Goal: Information Seeking & Learning: Learn about a topic

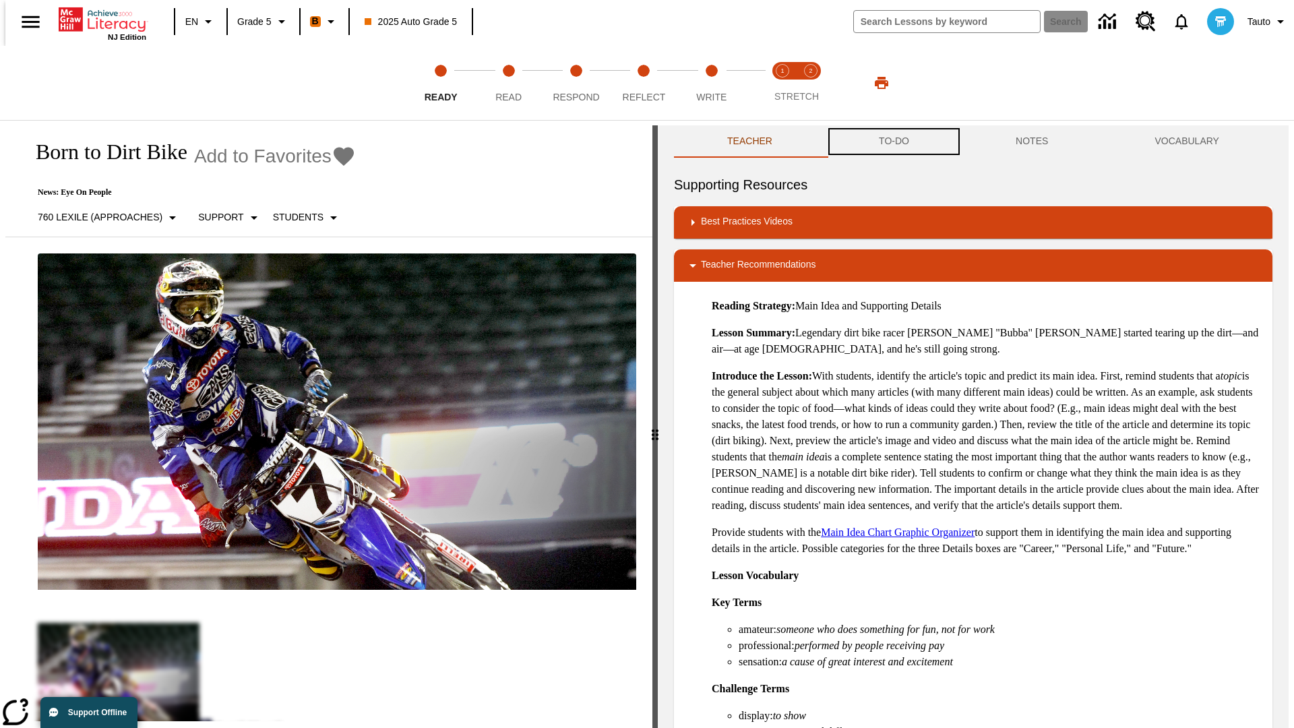
click at [893, 142] on button "TO-DO" at bounding box center [894, 141] width 137 height 32
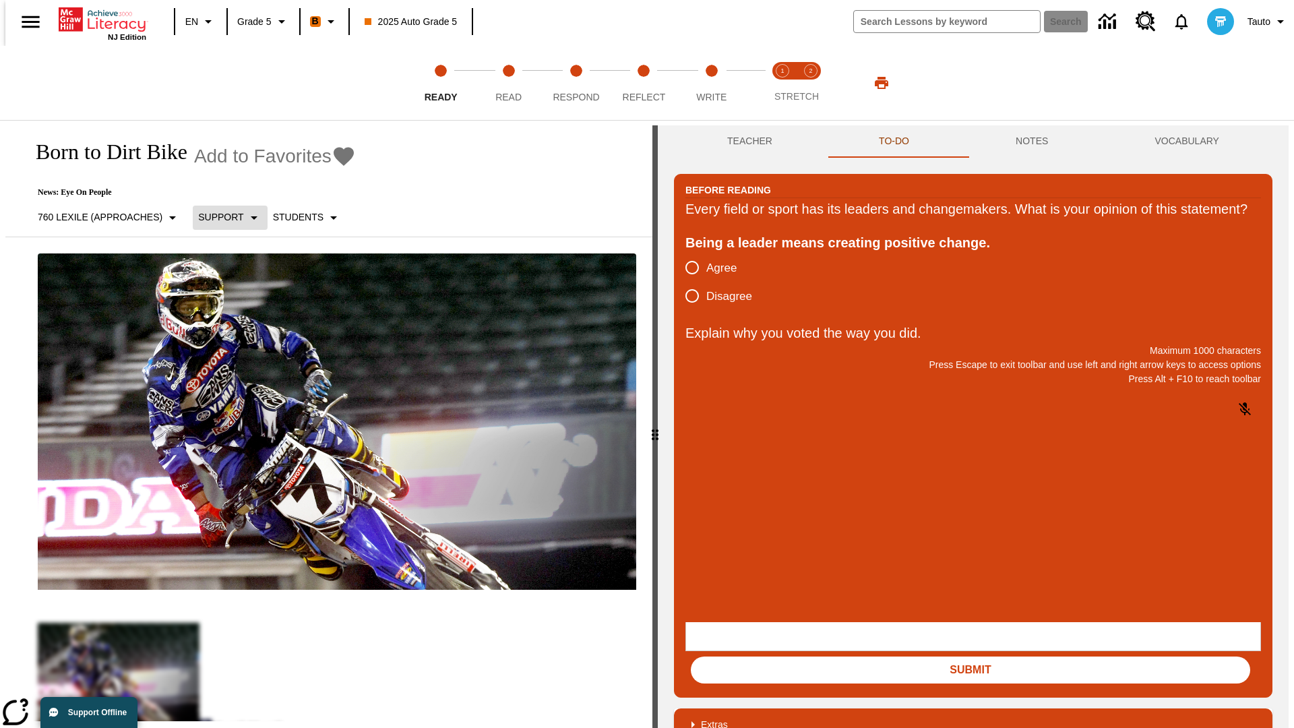
click at [223, 217] on p "Support" at bounding box center [220, 217] width 45 height 14
click at [238, 296] on p "Support" at bounding box center [238, 296] width 80 height 14
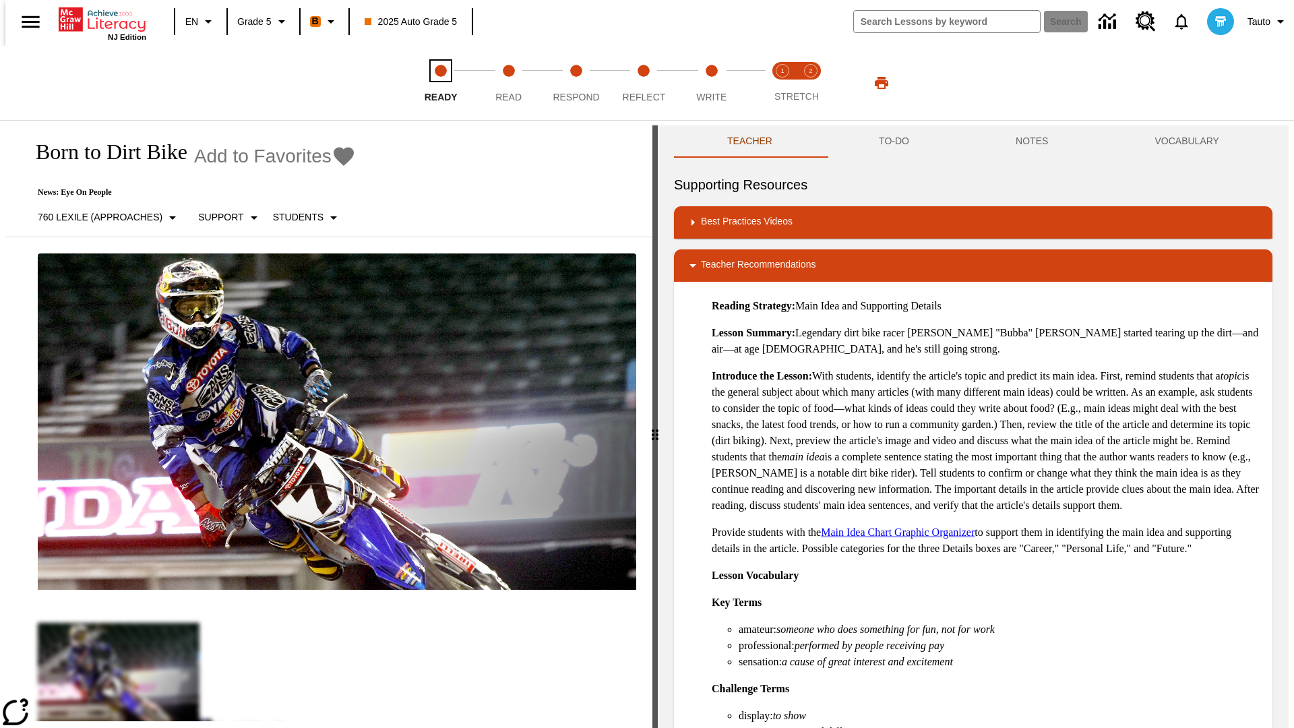
click at [441, 83] on span "Ready" at bounding box center [441, 92] width 33 height 24
click at [893, 142] on button "TO-DO" at bounding box center [894, 141] width 137 height 32
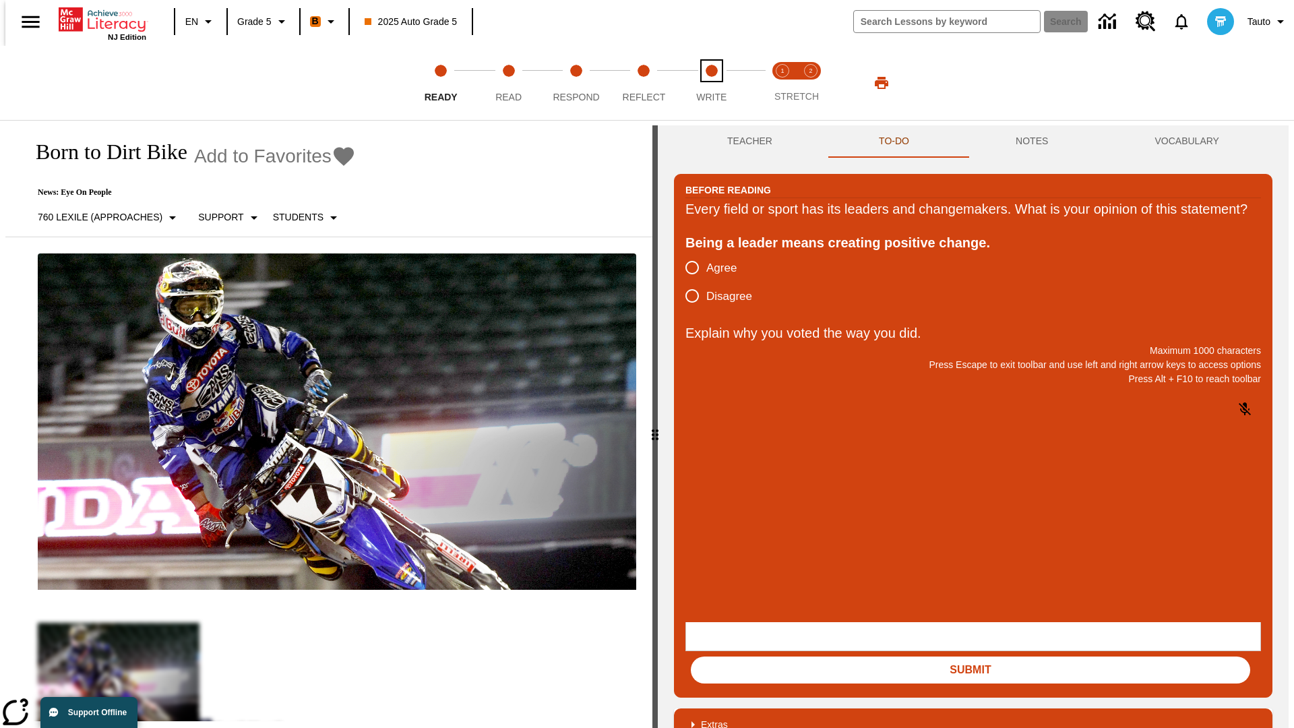
click at [711, 83] on span "Write" at bounding box center [711, 92] width 30 height 24
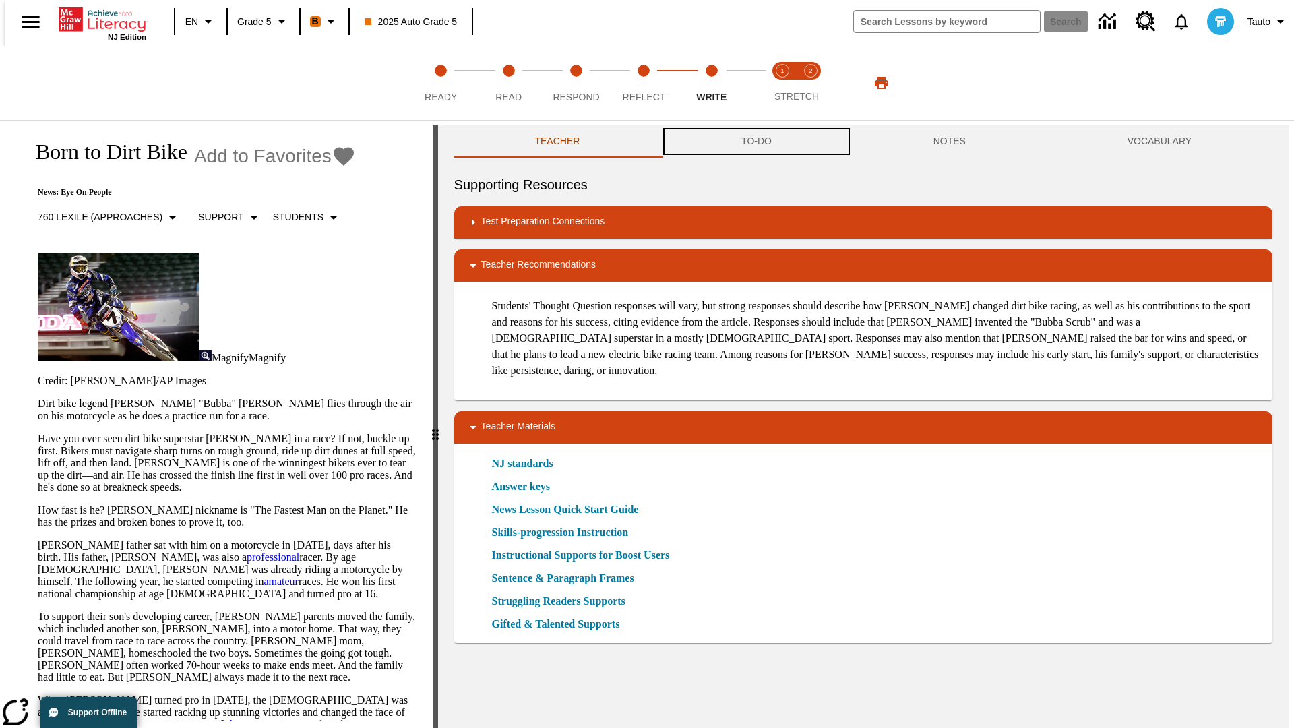
scroll to position [1, 0]
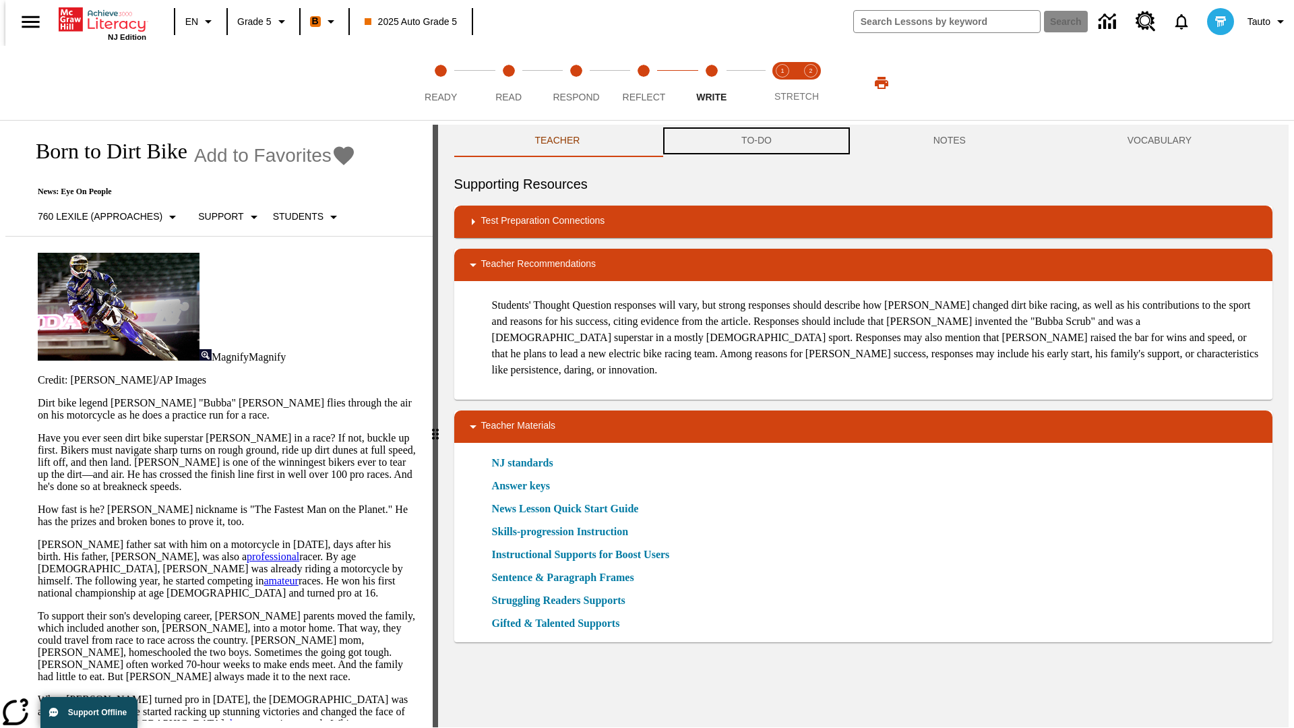
click at [756, 142] on button "TO-DO" at bounding box center [757, 141] width 192 height 32
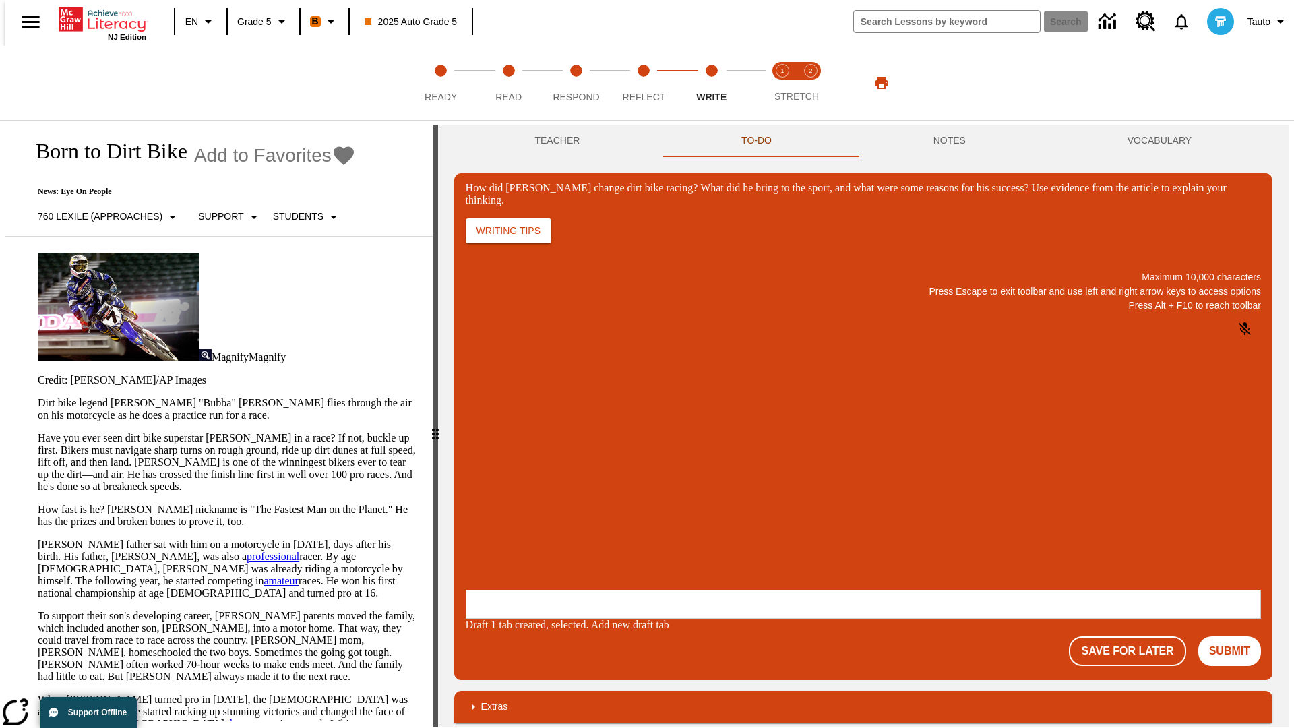
scroll to position [0, 0]
